Goal: Task Accomplishment & Management: Use online tool/utility

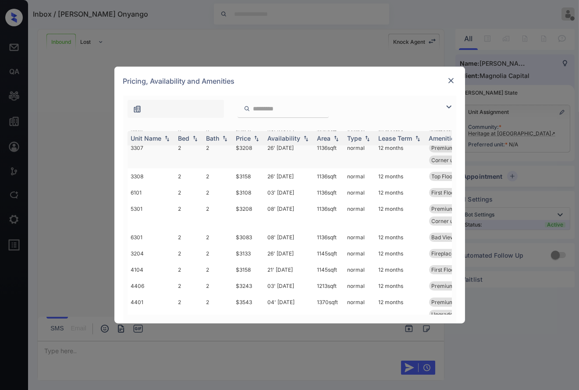
scroll to position [106, 0]
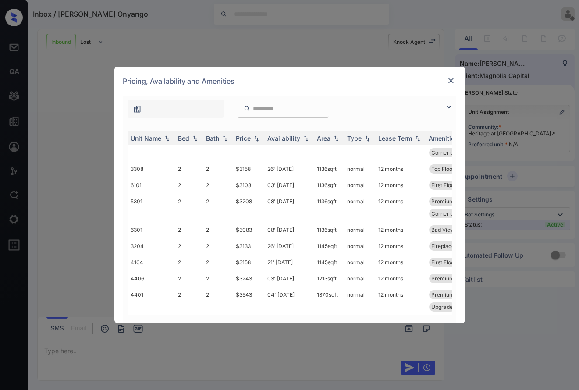
click at [451, 83] on img at bounding box center [451, 80] width 9 height 9
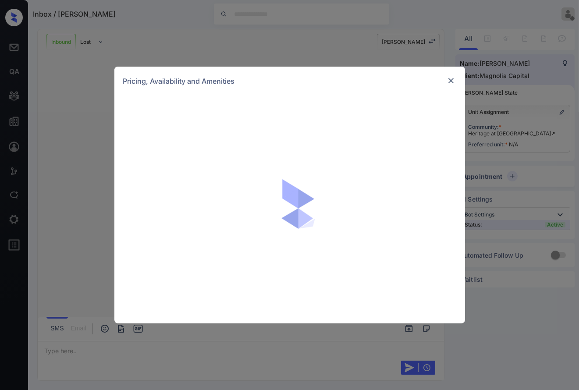
scroll to position [202, 0]
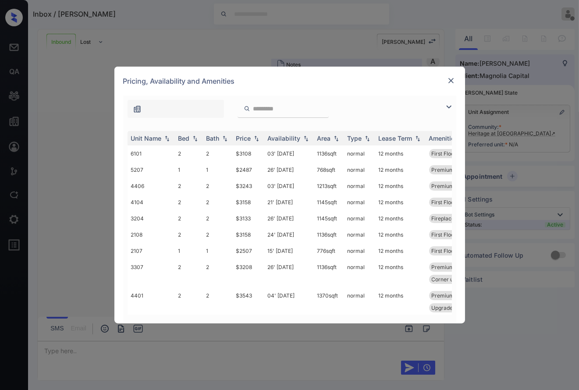
click at [453, 81] on img at bounding box center [451, 80] width 9 height 9
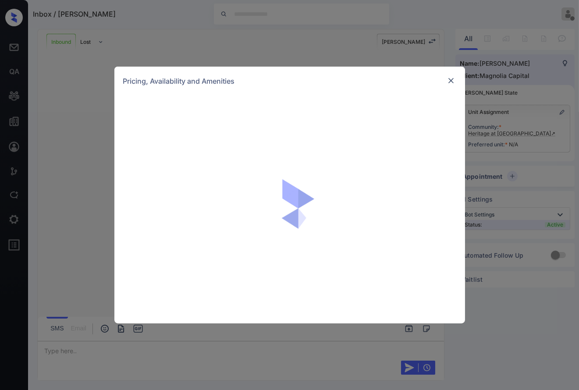
scroll to position [138, 0]
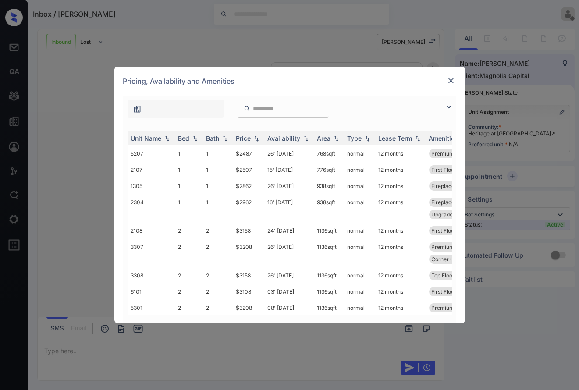
click at [452, 80] on img at bounding box center [451, 80] width 9 height 9
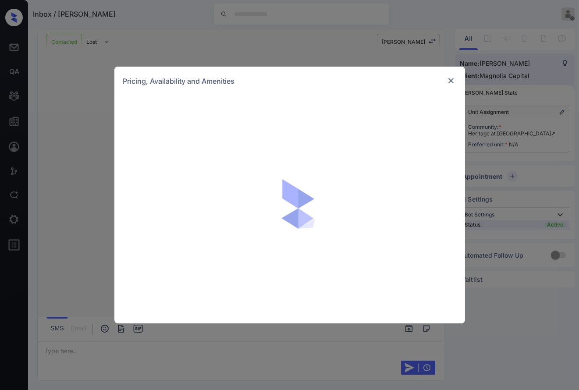
scroll to position [159, 0]
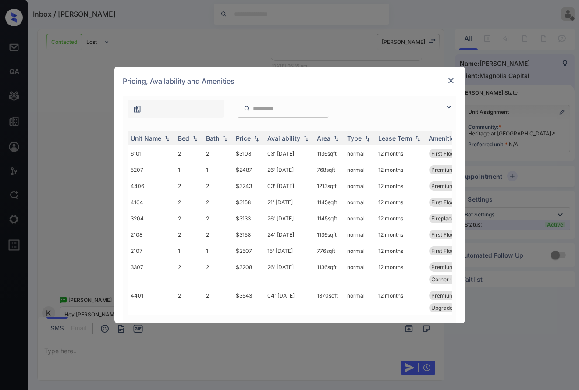
click at [450, 81] on img at bounding box center [451, 80] width 9 height 9
